Goal: Check status

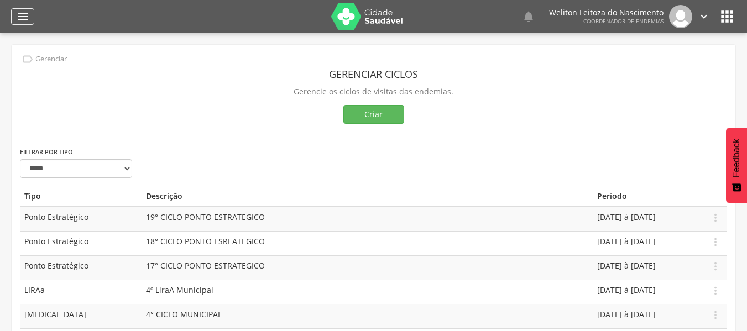
click at [17, 18] on icon "" at bounding box center [22, 16] width 13 height 13
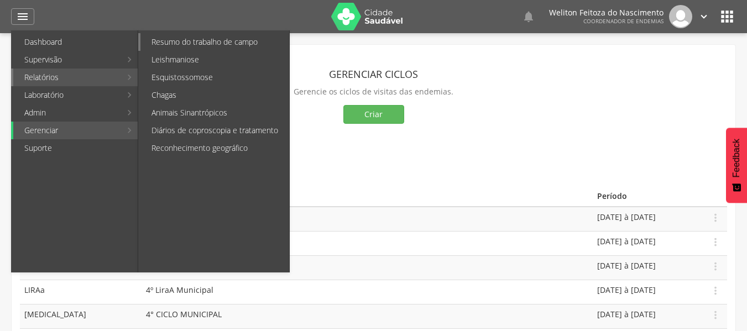
click at [162, 47] on link "Resumo do trabalho de campo" at bounding box center [215, 42] width 149 height 18
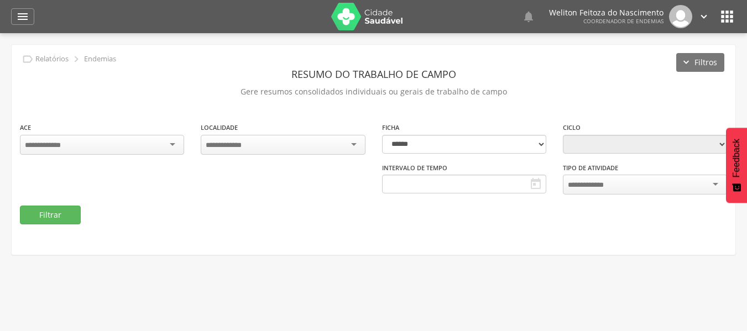
type input "**********"
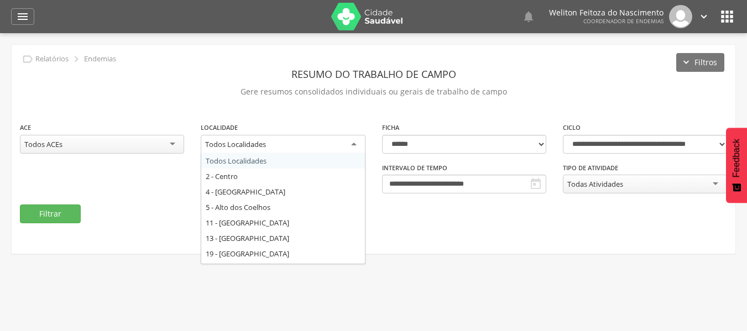
click at [355, 144] on div "Todos Localidades" at bounding box center [283, 145] width 164 height 20
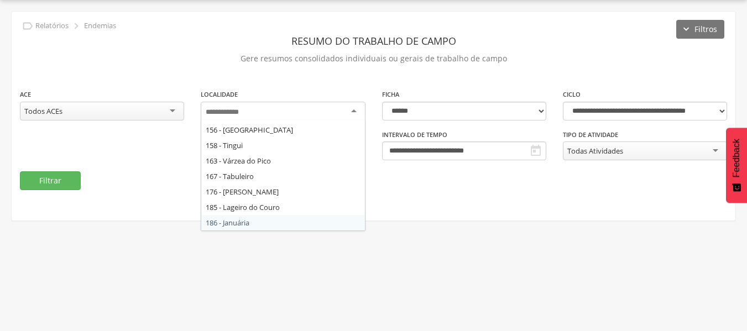
scroll to position [354, 0]
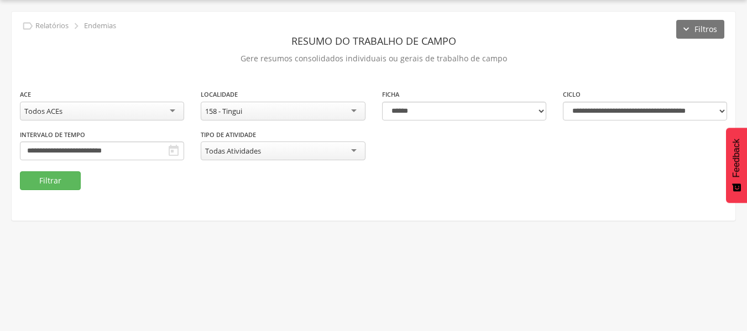
click at [242, 178] on fieldset "**********" at bounding box center [374, 140] width 708 height 102
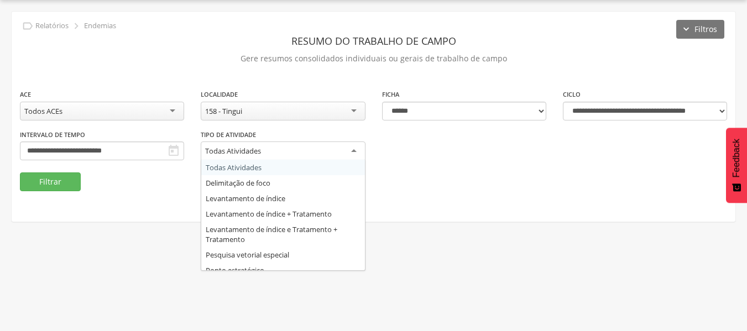
click at [352, 149] on div "Todas Atividades" at bounding box center [283, 152] width 164 height 20
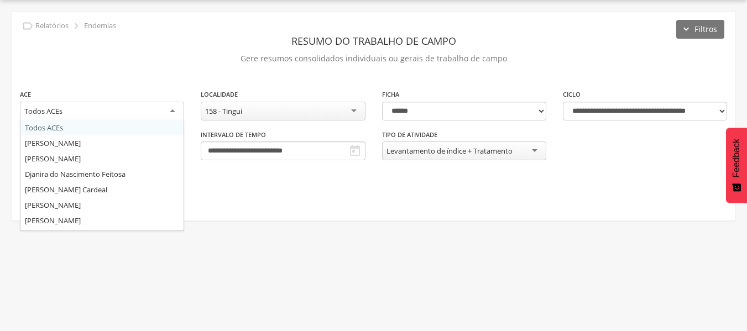
click at [176, 111] on div "Todos ACEs" at bounding box center [102, 112] width 164 height 20
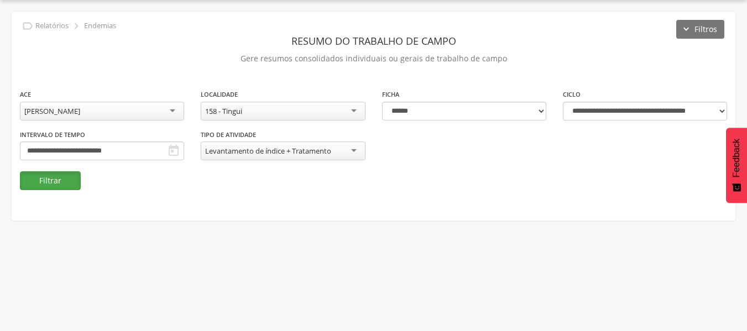
click at [58, 178] on button "Filtrar" at bounding box center [50, 180] width 61 height 19
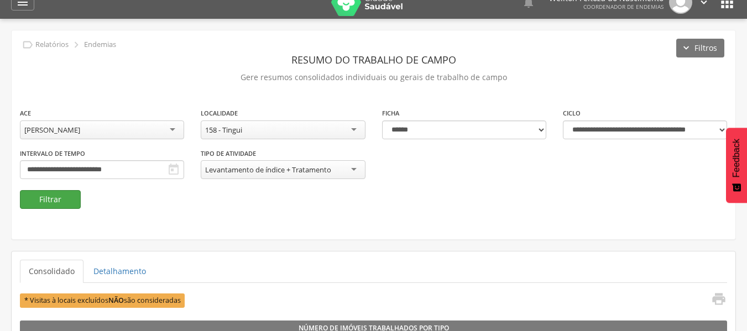
scroll to position [14, 0]
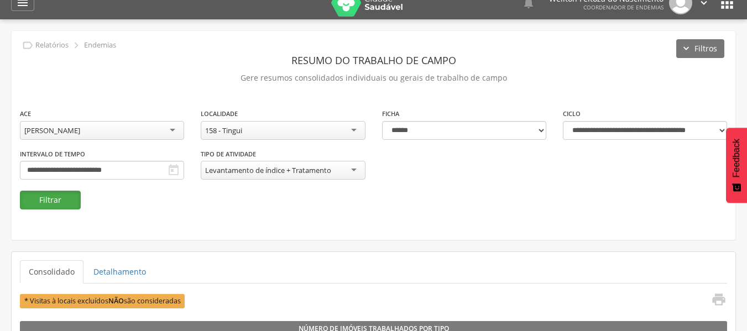
click at [58, 204] on button "Filtrar" at bounding box center [50, 200] width 61 height 19
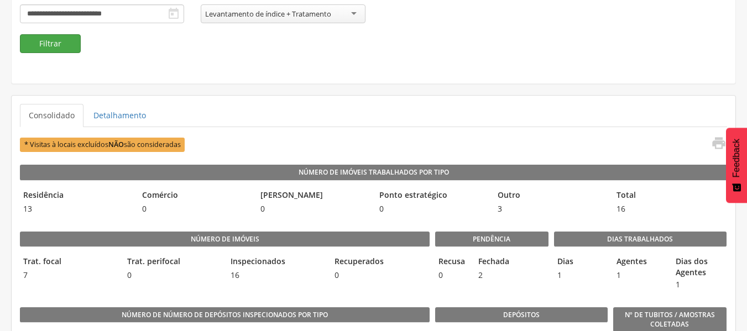
scroll to position [176, 0]
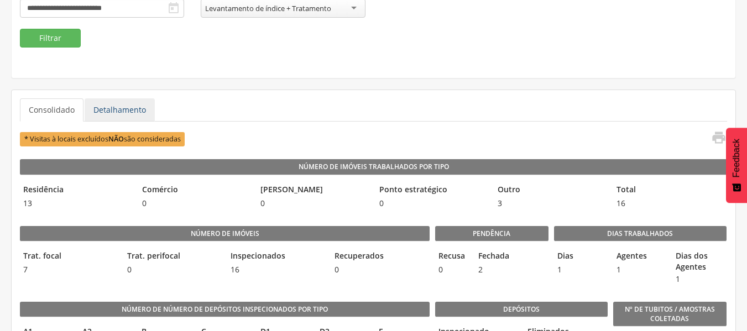
click at [111, 113] on link "Detalhamento" at bounding box center [120, 109] width 70 height 23
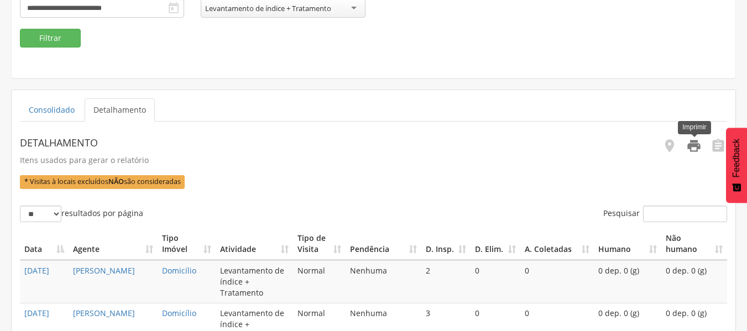
click at [690, 149] on icon "" at bounding box center [694, 145] width 15 height 15
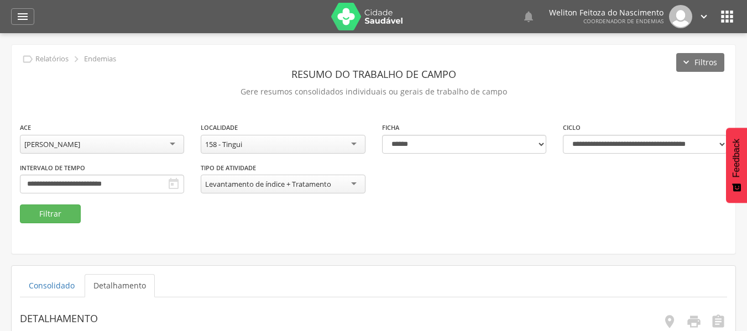
click at [196, 56] on div "**********" at bounding box center [374, 149] width 724 height 209
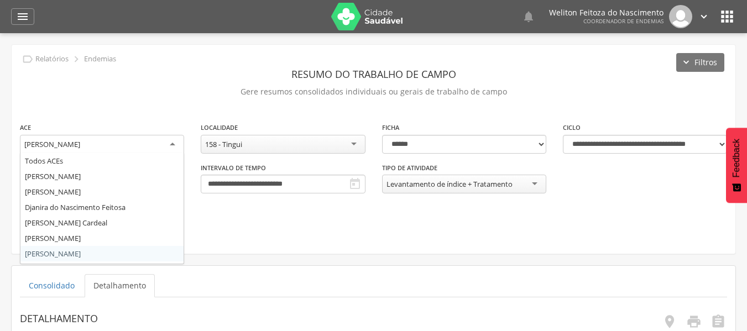
click at [172, 148] on div "[PERSON_NAME]" at bounding box center [102, 145] width 164 height 20
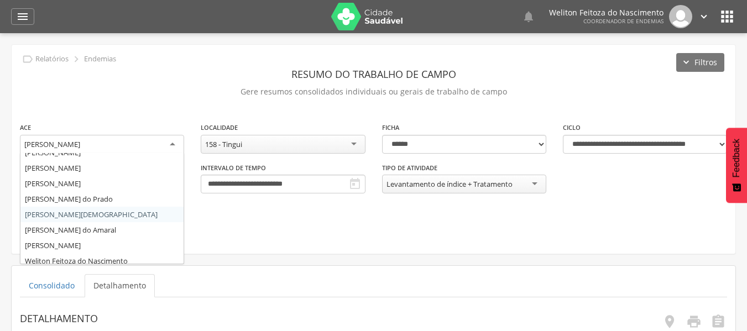
scroll to position [184, 0]
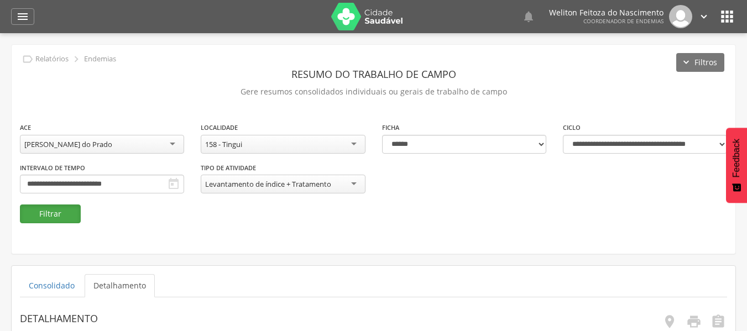
click at [59, 214] on button "Filtrar" at bounding box center [50, 214] width 61 height 19
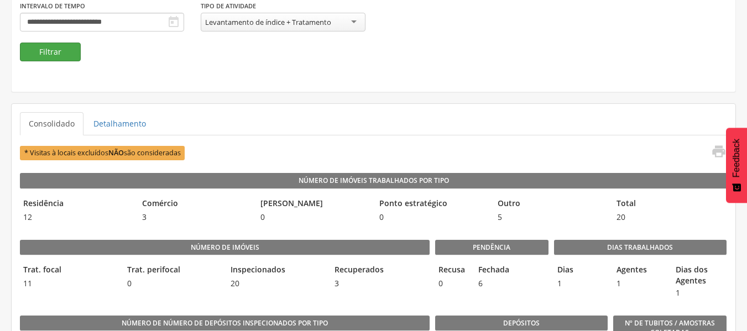
scroll to position [163, 0]
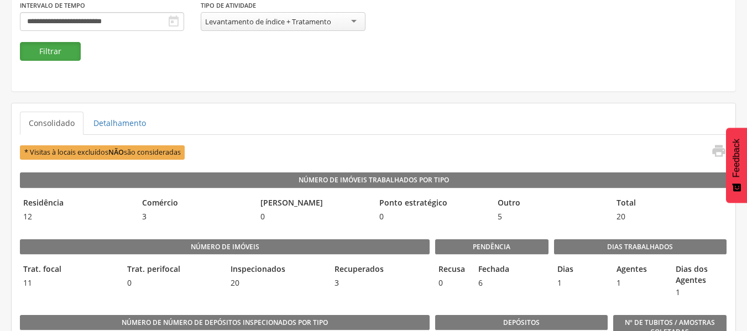
click at [66, 51] on button "Filtrar" at bounding box center [50, 51] width 61 height 19
click at [127, 116] on link "Detalhamento" at bounding box center [120, 123] width 70 height 23
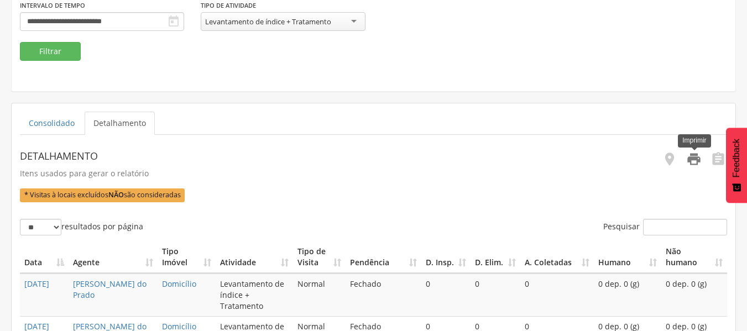
click at [695, 162] on icon "" at bounding box center [694, 159] width 15 height 15
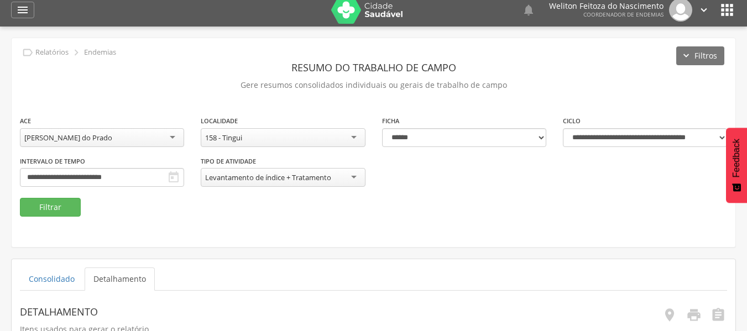
scroll to position [0, 0]
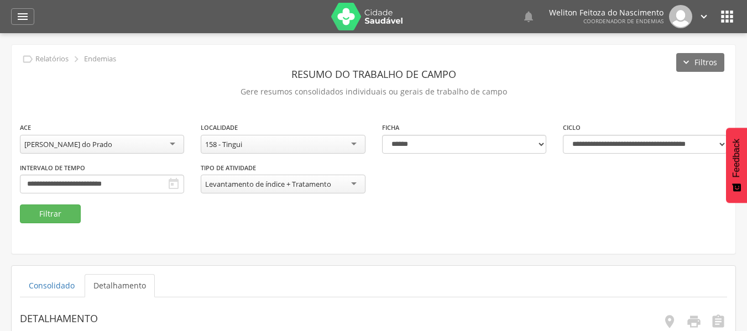
click at [170, 144] on div "[PERSON_NAME] do Prado" at bounding box center [102, 144] width 164 height 19
click at [51, 218] on button "Filtrar" at bounding box center [50, 214] width 61 height 19
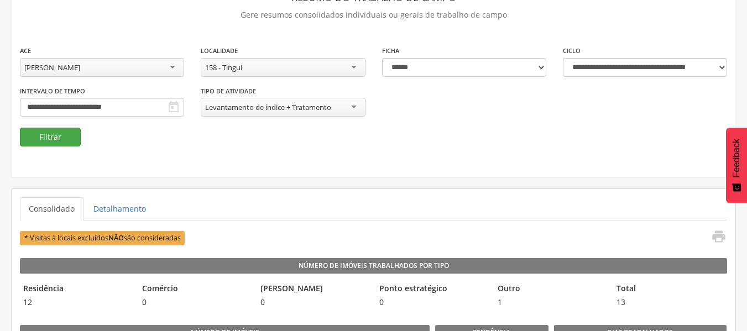
scroll to position [89, 0]
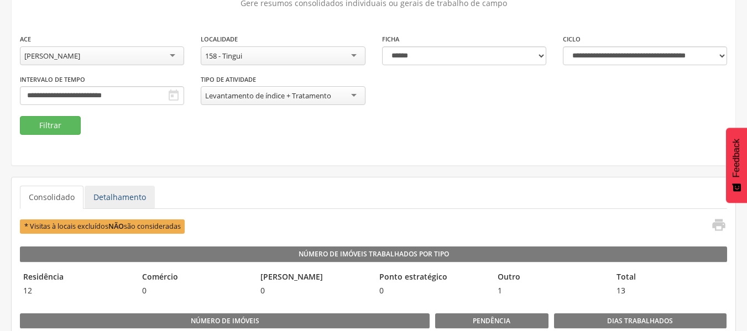
click at [123, 191] on link "Detalhamento" at bounding box center [120, 197] width 70 height 23
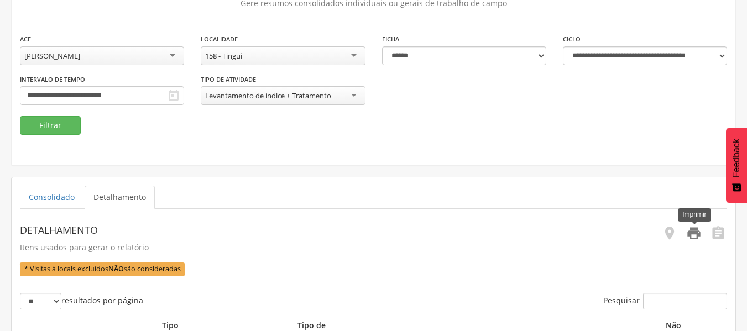
click at [695, 240] on icon "" at bounding box center [694, 233] width 15 height 15
